Goal: Task Accomplishment & Management: Manage account settings

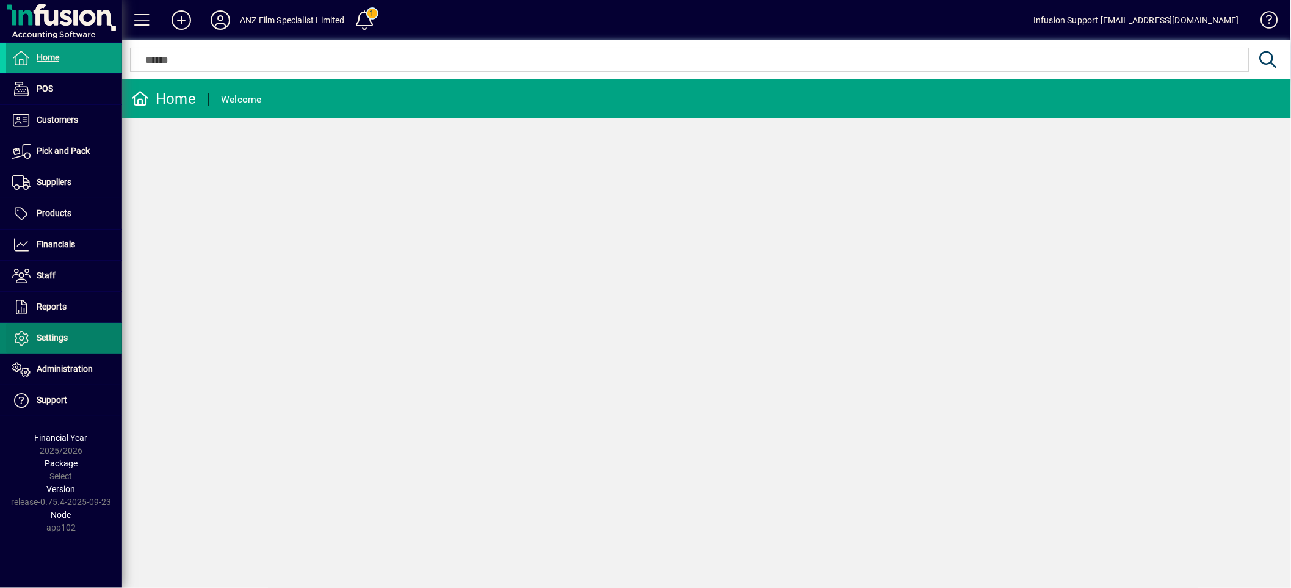
click at [68, 339] on span at bounding box center [64, 337] width 116 height 29
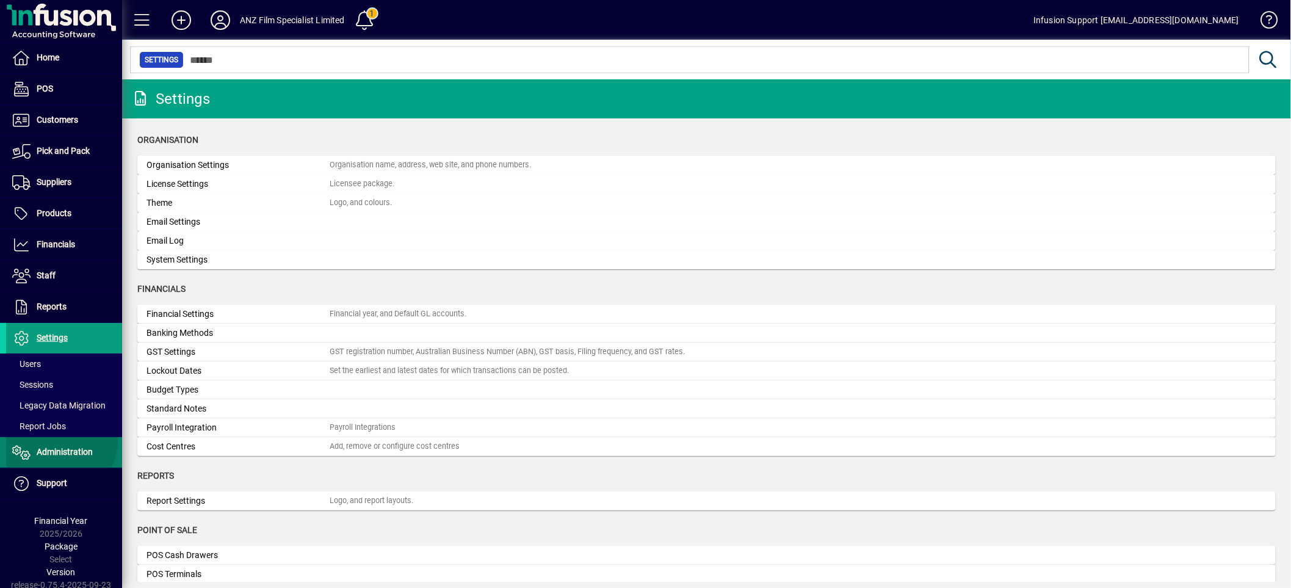
click at [59, 442] on span at bounding box center [64, 452] width 116 height 29
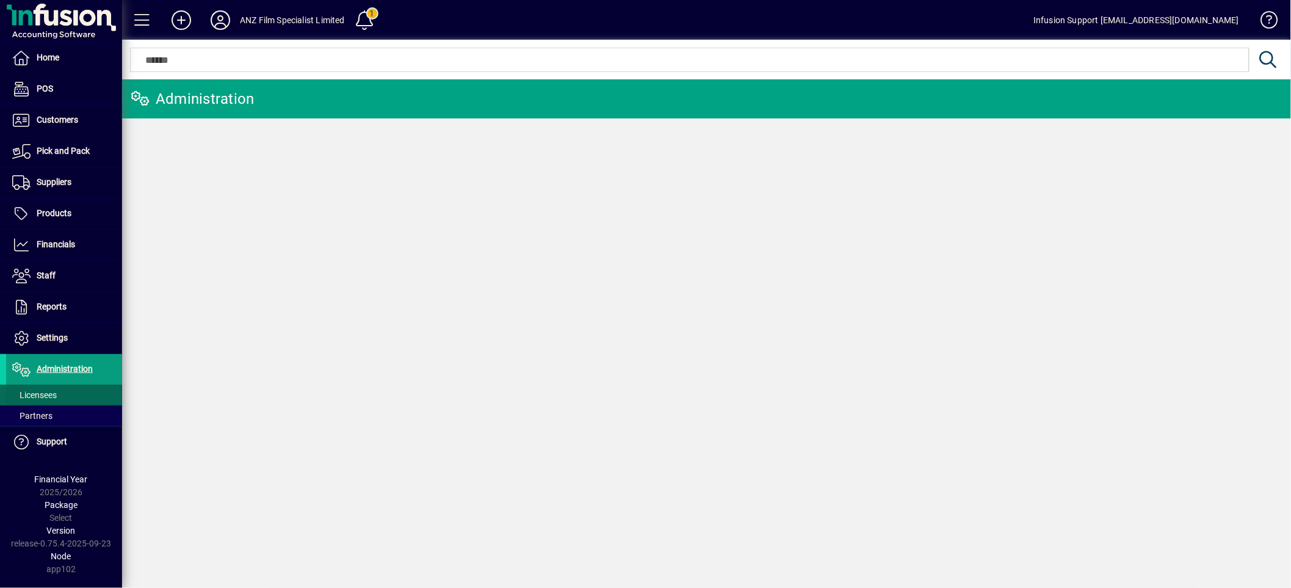
click at [75, 393] on span at bounding box center [64, 394] width 116 height 29
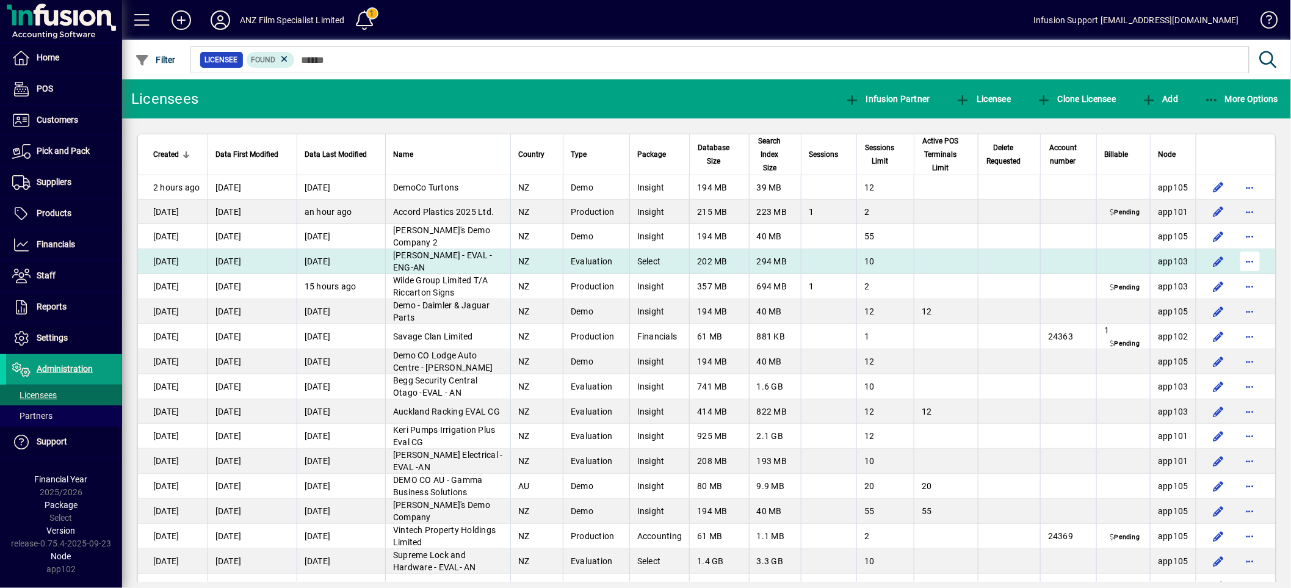
click at [1252, 259] on span "button" at bounding box center [1249, 261] width 29 height 29
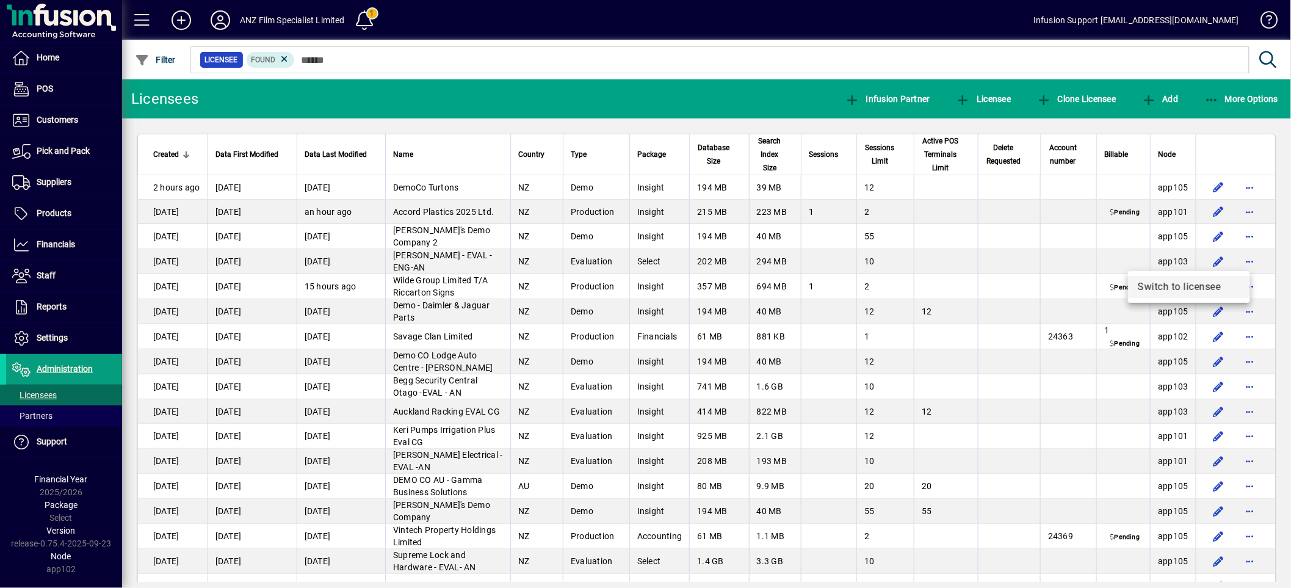
click at [1199, 283] on span "Switch to licensee" at bounding box center [1189, 287] width 103 height 15
